Goal: Information Seeking & Learning: Learn about a topic

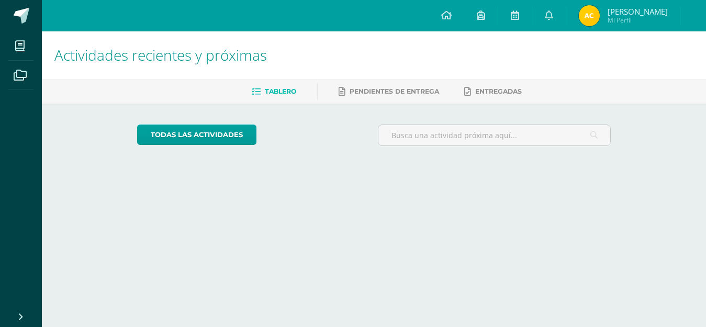
scroll to position [942, 0]
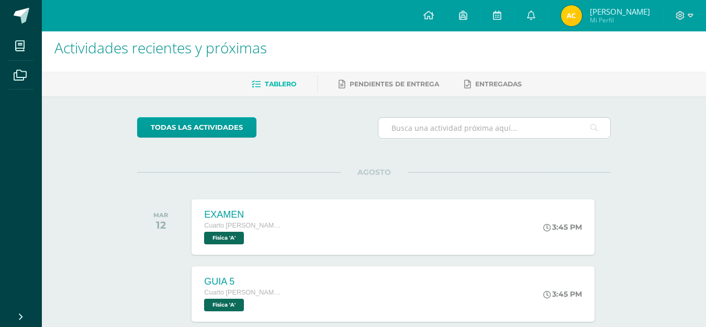
scroll to position [157, 0]
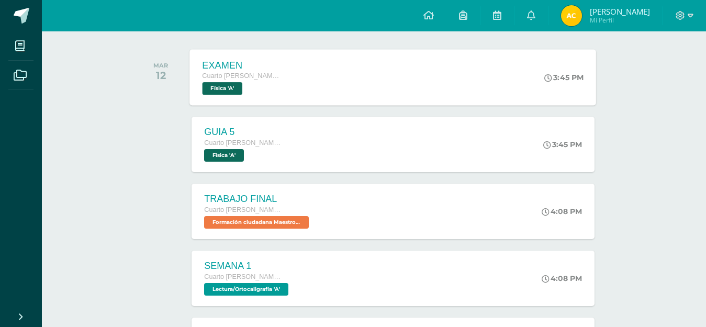
click at [236, 89] on span "Física 'A'" at bounding box center [223, 88] width 40 height 13
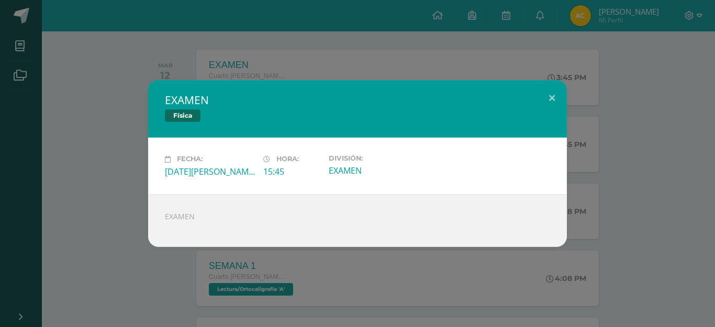
click at [158, 58] on div "EXAMEN Física Fecha: [DATE][PERSON_NAME] Hora: 15:45 División: EXAMEN" at bounding box center [357, 163] width 715 height 327
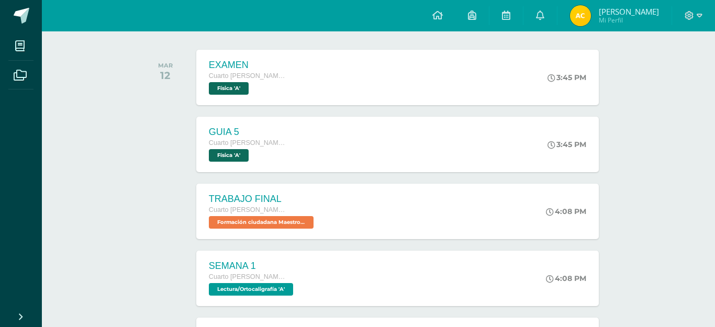
click at [239, 155] on span "Física 'A'" at bounding box center [229, 155] width 40 height 13
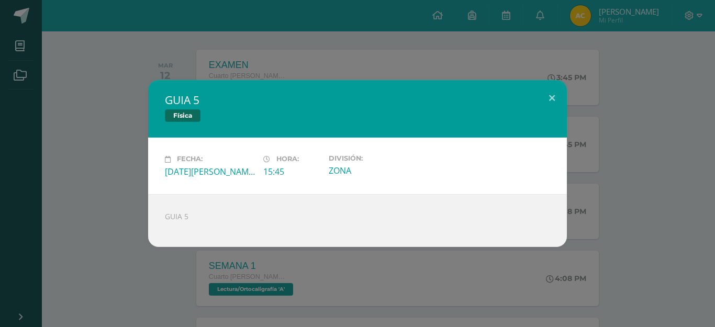
click at [153, 19] on div "GUIA 5 Física Fecha: [DATE][PERSON_NAME] Hora: 15:45 División: ZONA" at bounding box center [357, 163] width 715 height 327
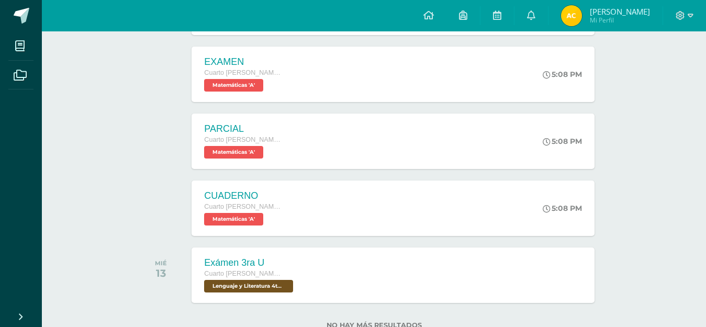
scroll to position [1000, 0]
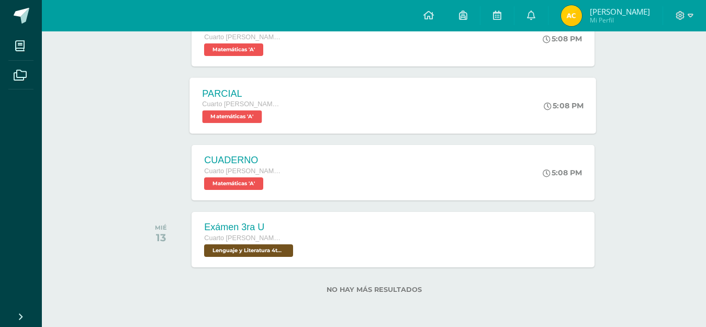
click at [242, 109] on div "Cuarto [PERSON_NAME]. CCLL en Diseño Gráfico" at bounding box center [243, 105] width 80 height 12
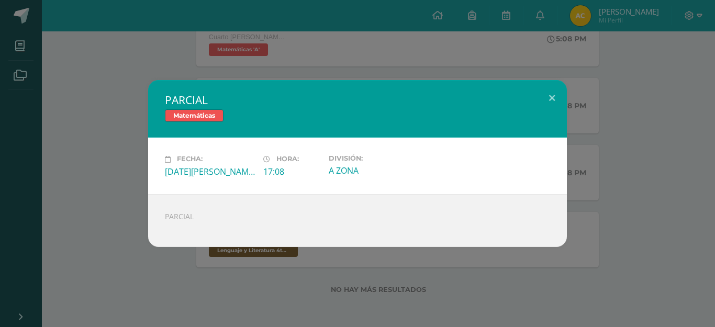
click at [154, 46] on div "PARCIAL Matemáticas Fecha: [DATE][PERSON_NAME] Hora: 17:08 División: A ZONA" at bounding box center [357, 163] width 715 height 327
